Goal: Task Accomplishment & Management: Complete application form

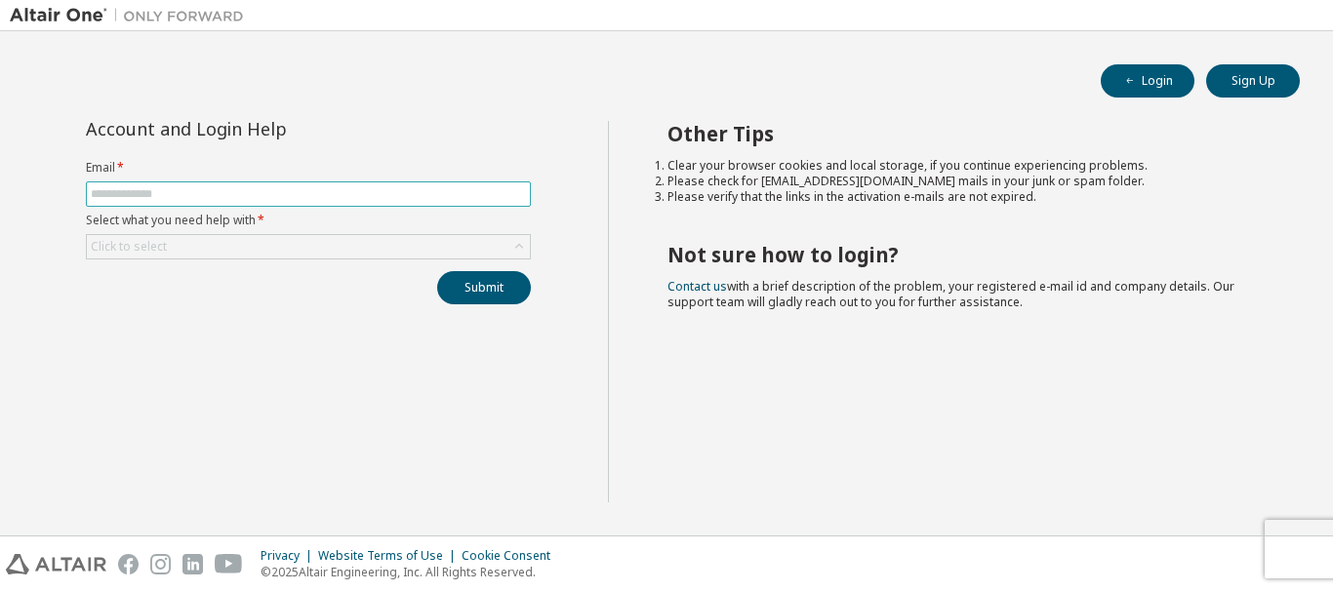
click at [420, 194] on input "text" at bounding box center [308, 194] width 435 height 16
type input "**********"
click at [435, 253] on div "Click to select" at bounding box center [308, 246] width 443 height 23
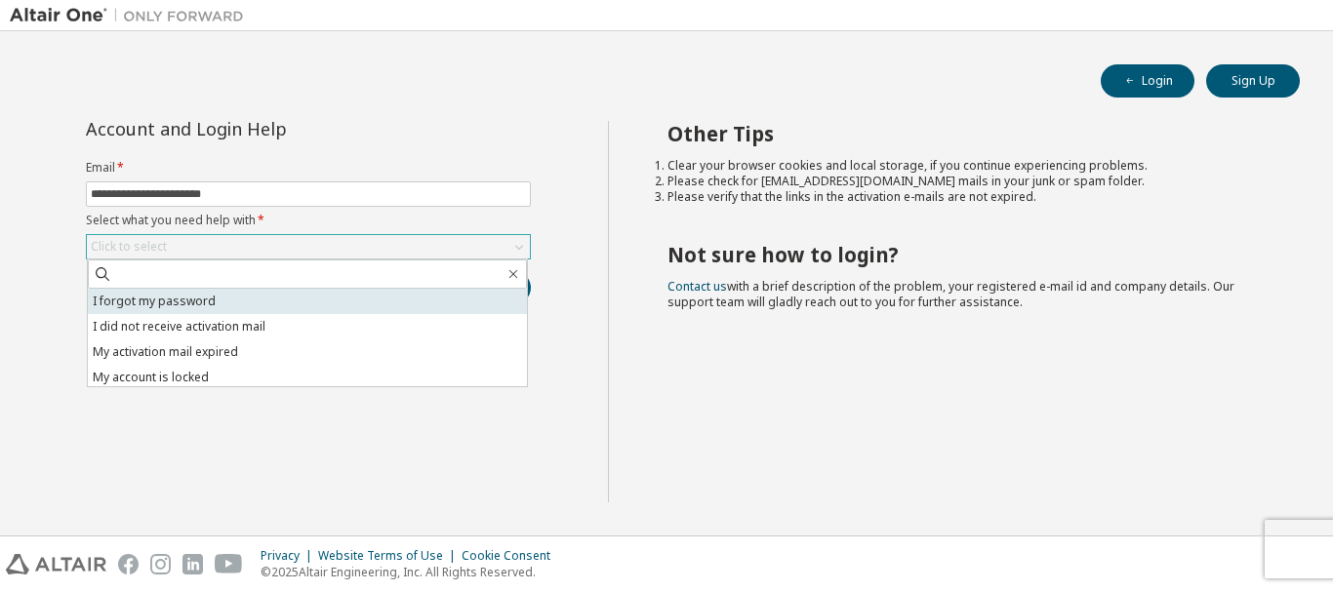
click at [373, 302] on li "I forgot my password" at bounding box center [307, 301] width 439 height 25
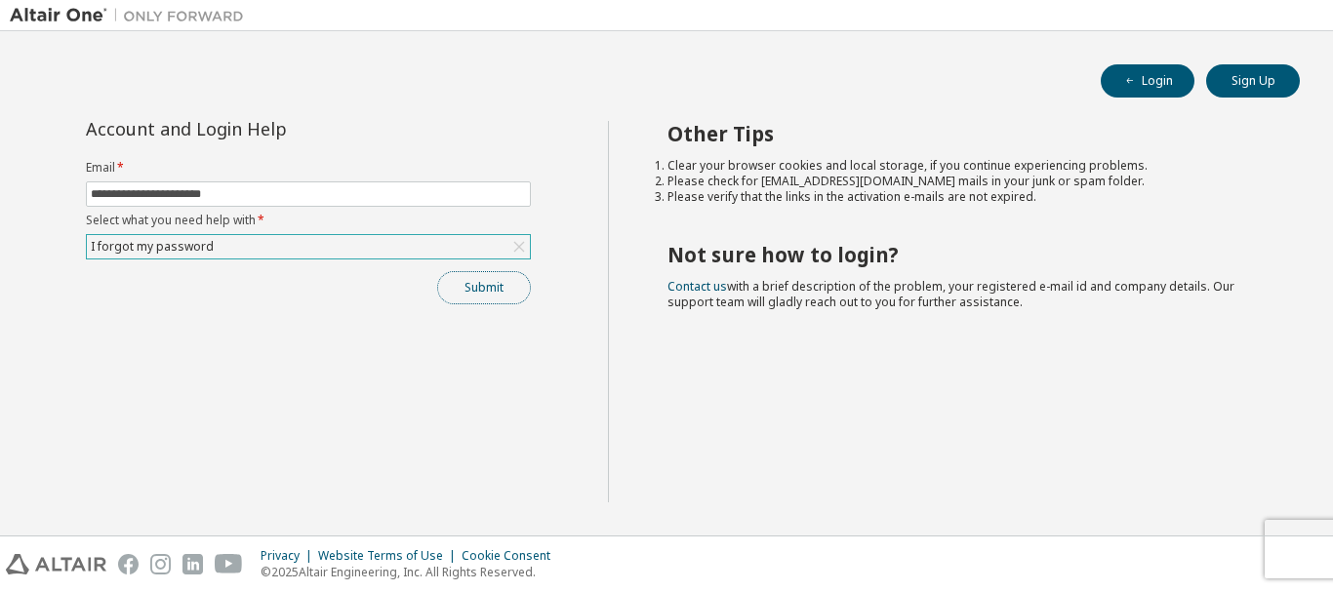
click at [524, 285] on button "Submit" at bounding box center [484, 287] width 94 height 33
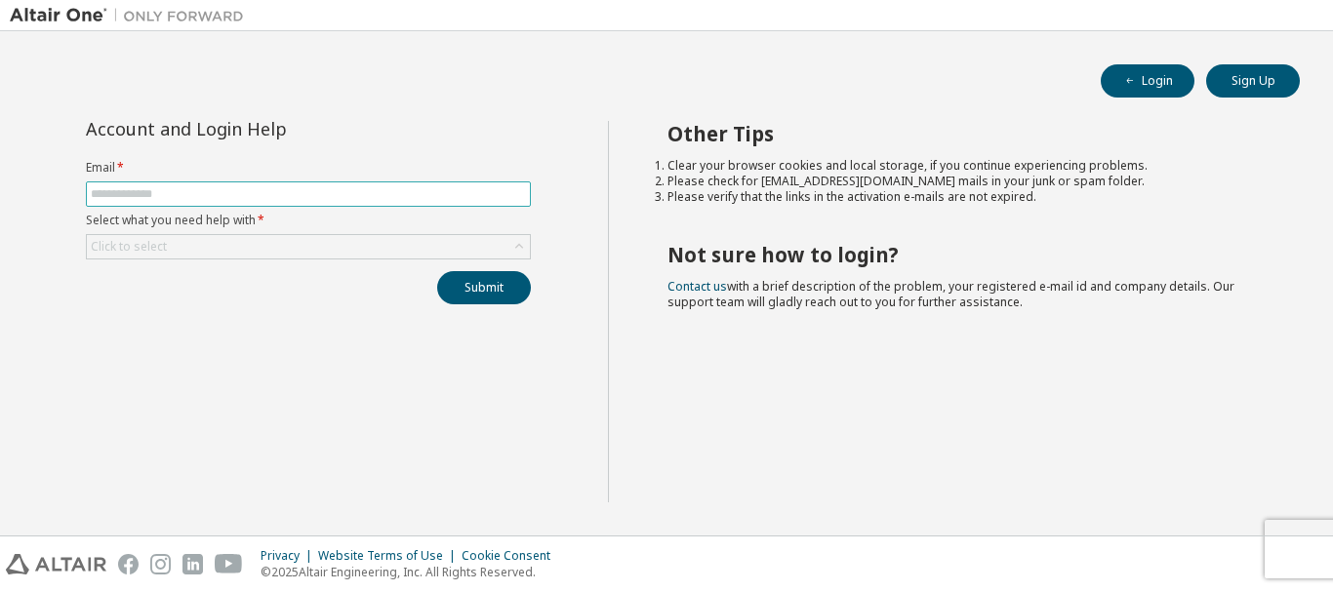
click at [297, 205] on span at bounding box center [308, 193] width 445 height 25
click at [296, 196] on input "text" at bounding box center [308, 194] width 435 height 16
type input "**********"
click at [325, 253] on div "Click to select" at bounding box center [308, 246] width 443 height 23
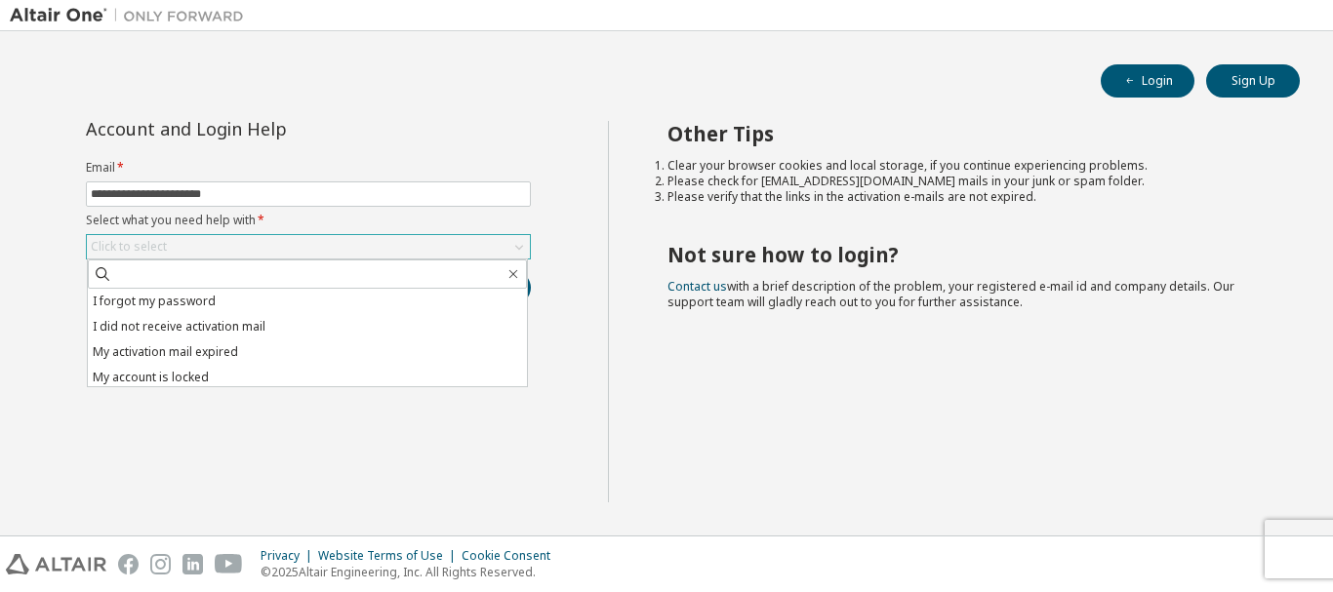
click at [325, 250] on div "Click to select" at bounding box center [308, 246] width 443 height 23
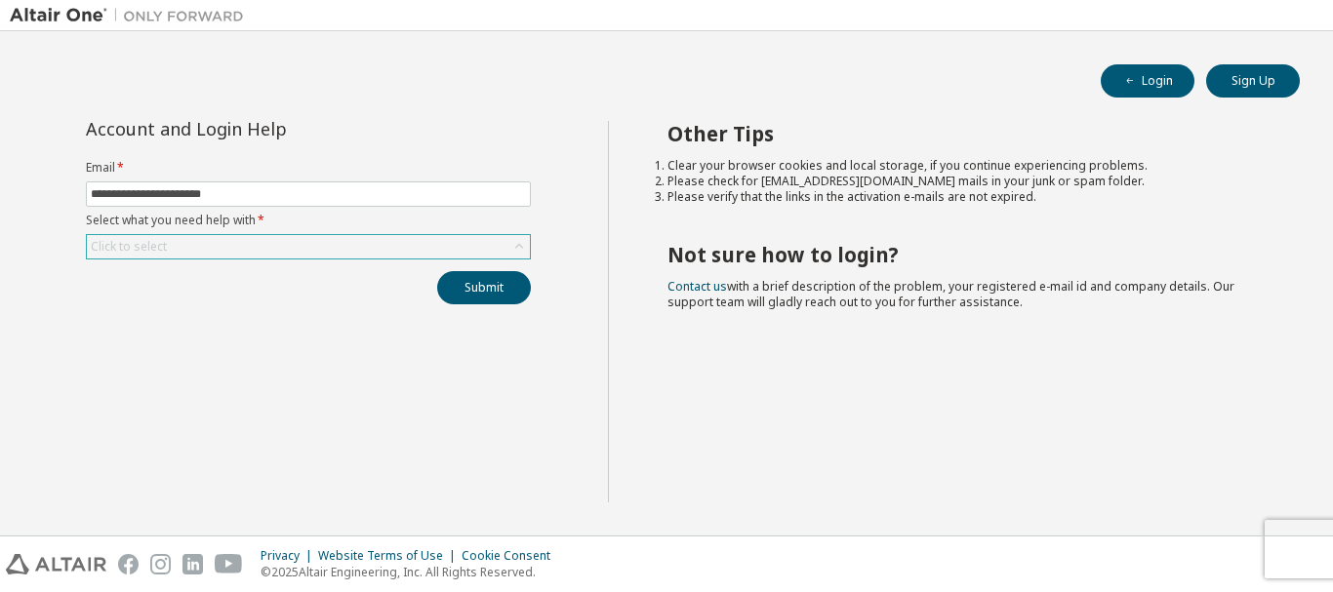
click at [326, 244] on div "Click to select" at bounding box center [308, 246] width 443 height 23
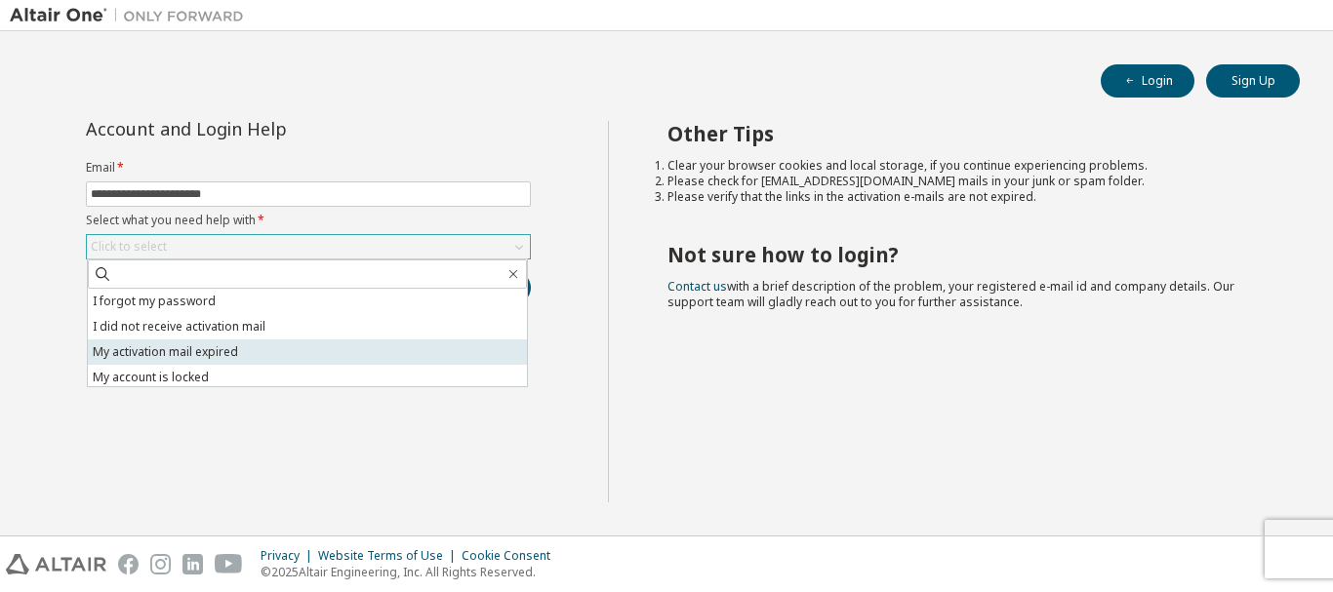
scroll to position [55, 0]
click at [292, 346] on li "I want to reset multi-factor authentication" at bounding box center [307, 348] width 439 height 25
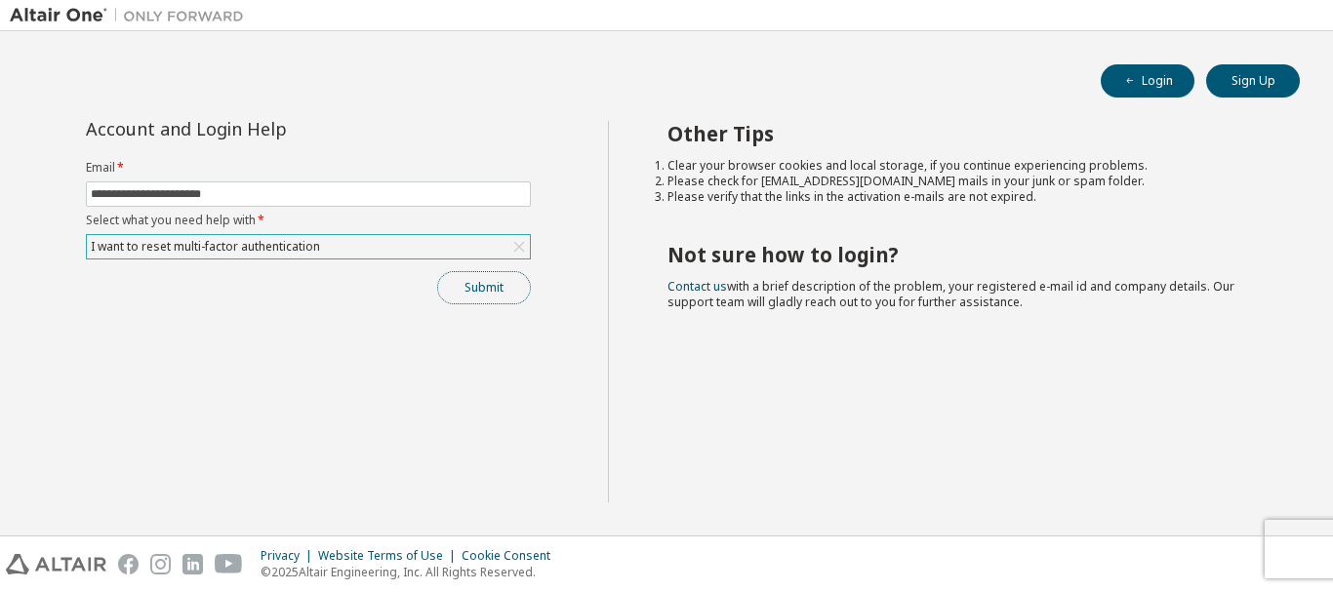
click at [484, 294] on button "Submit" at bounding box center [484, 287] width 94 height 33
drag, startPoint x: 478, startPoint y: 294, endPoint x: 477, endPoint y: 385, distance: 91.7
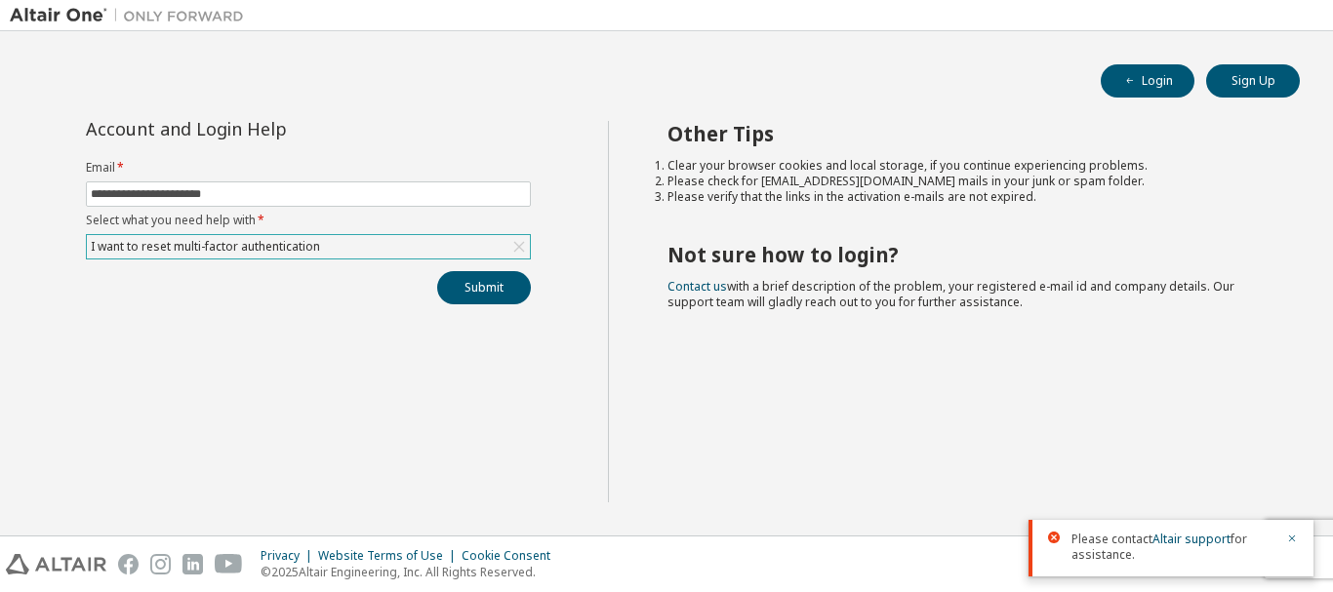
drag, startPoint x: 477, startPoint y: 385, endPoint x: 305, endPoint y: 378, distance: 171.9
click at [305, 378] on div "**********" at bounding box center [309, 312] width 598 height 382
click at [502, 289] on button "Submit" at bounding box center [484, 287] width 94 height 33
click at [469, 249] on div "I want to reset multi-factor authentication" at bounding box center [308, 246] width 443 height 23
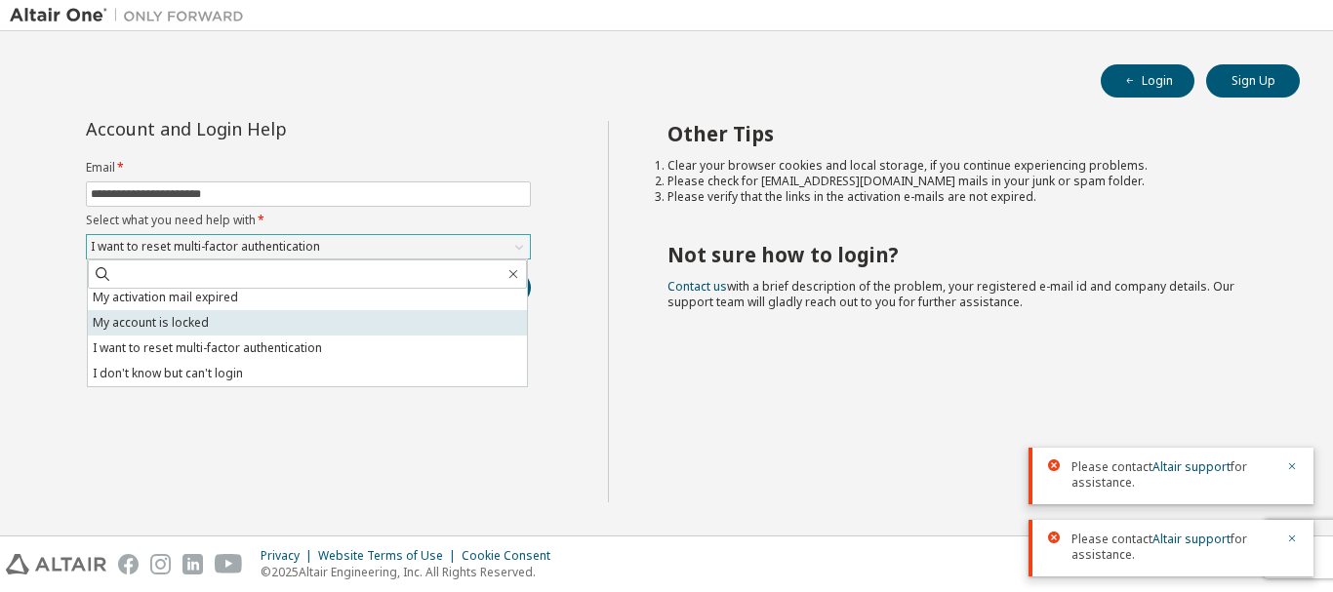
click at [306, 328] on li "My account is locked" at bounding box center [307, 322] width 439 height 25
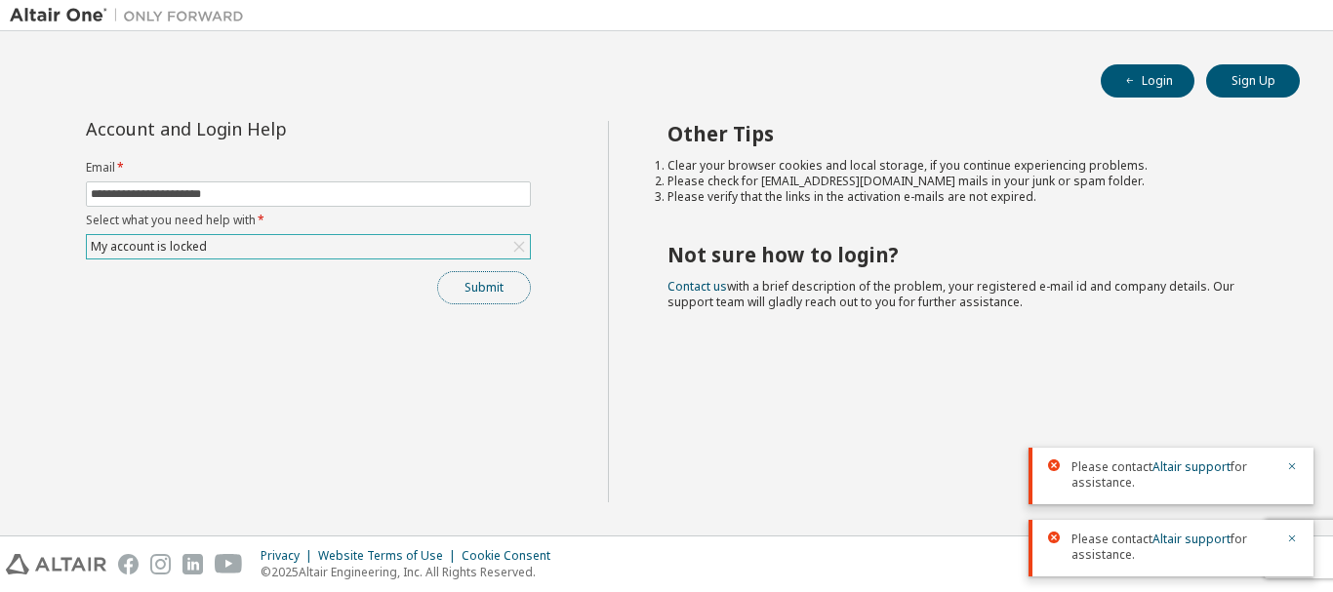
click at [483, 292] on button "Submit" at bounding box center [484, 287] width 94 height 33
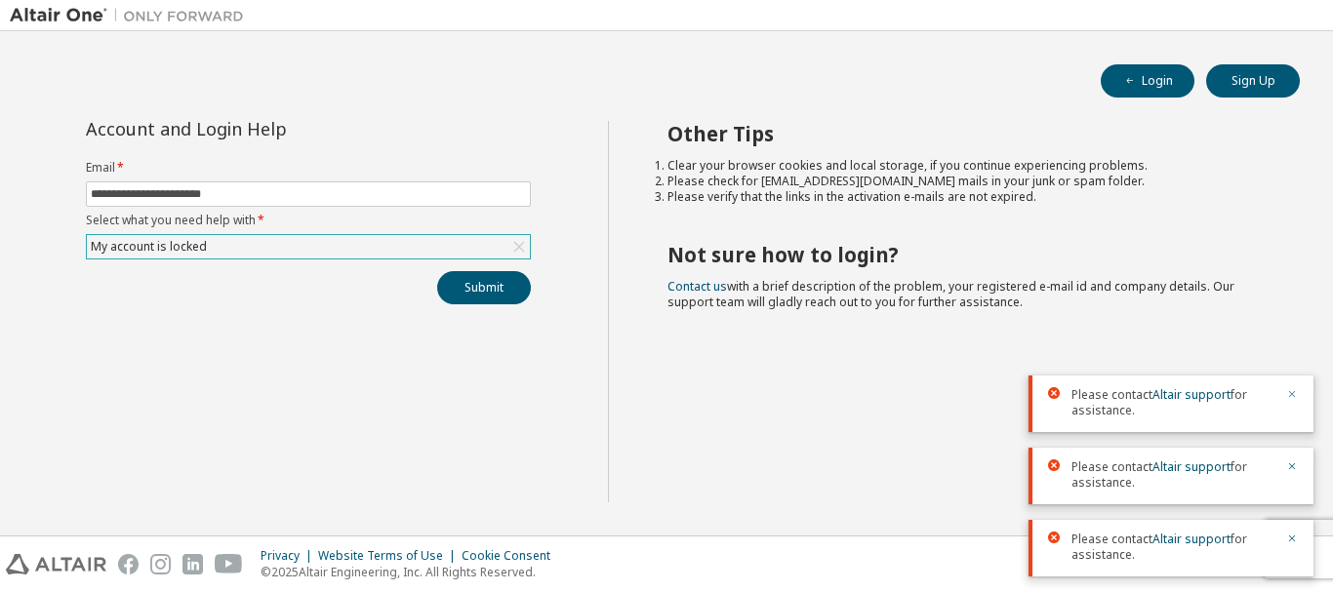
click at [1295, 395] on icon "button" at bounding box center [1292, 394] width 12 height 12
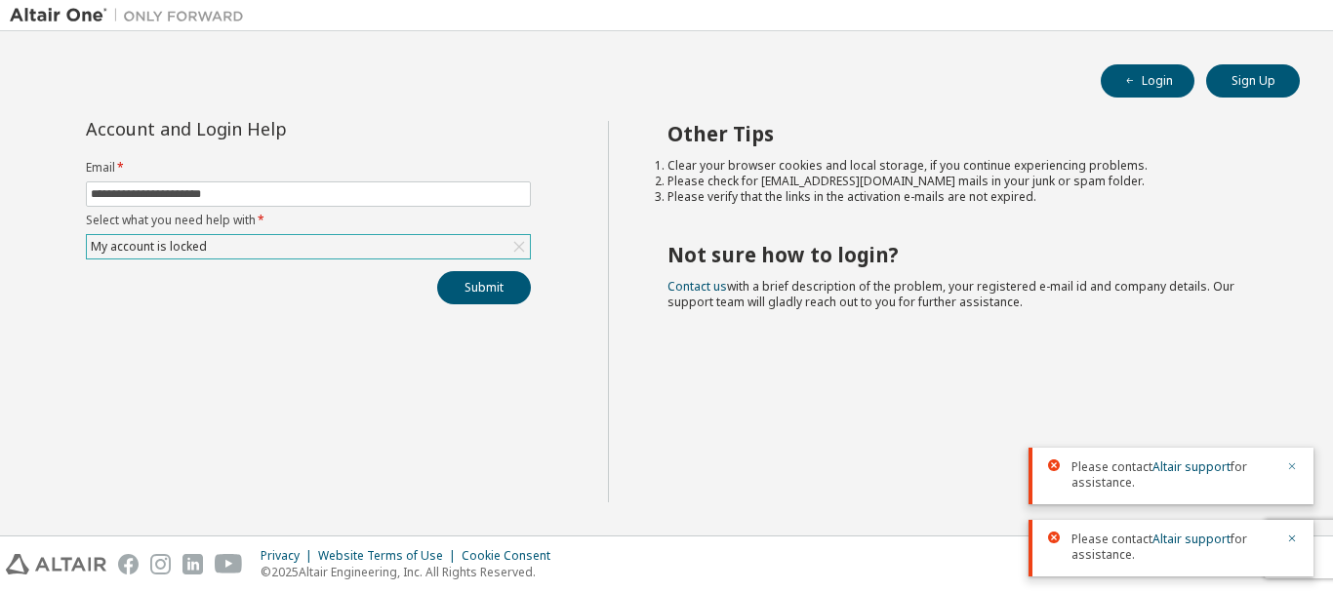
click at [1294, 466] on icon "button" at bounding box center [1292, 467] width 12 height 12
click at [1295, 536] on icon "button" at bounding box center [1292, 539] width 7 height 7
